Goal: Information Seeking & Learning: Learn about a topic

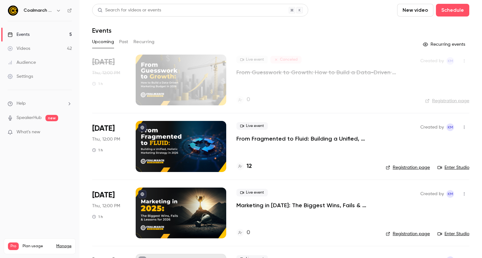
scroll to position [125, 0]
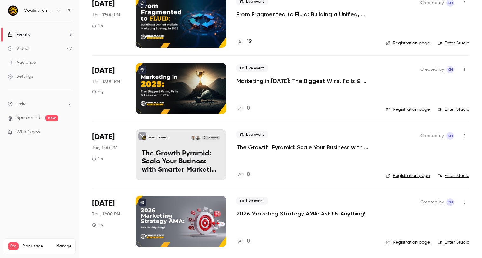
click at [263, 151] on p "The Growth Pyramid: Scale Your Business with Smarter Marketing and More Engaged…" at bounding box center [305, 148] width 139 height 8
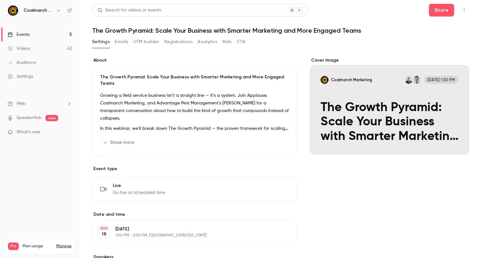
click at [190, 31] on h1 "The Growth Pyramid: Scale Your Business with Smarter Marketing and More Engaged…" at bounding box center [280, 31] width 377 height 8
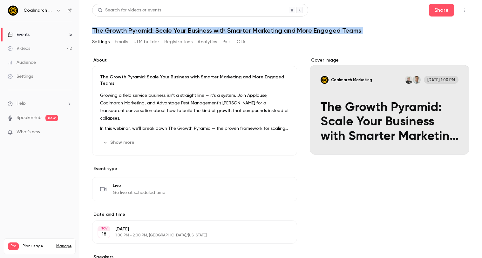
click at [190, 31] on h1 "The Growth Pyramid: Scale Your Business with Smarter Marketing and More Engaged…" at bounding box center [280, 31] width 377 height 8
copy div "The Growth Pyramid: Scale Your Business with Smarter Marketing and More Engaged…"
click at [43, 32] on link "Events 5" at bounding box center [39, 35] width 79 height 14
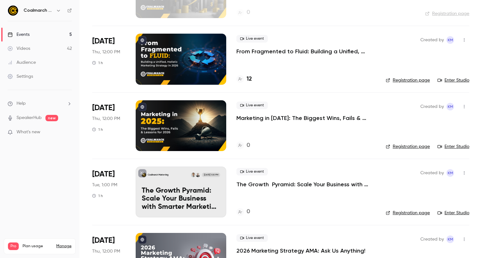
scroll to position [125, 0]
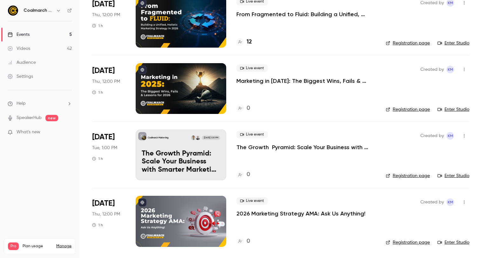
click at [451, 177] on link "Enter Studio" at bounding box center [453, 176] width 32 height 6
